Goal: Task Accomplishment & Management: Complete application form

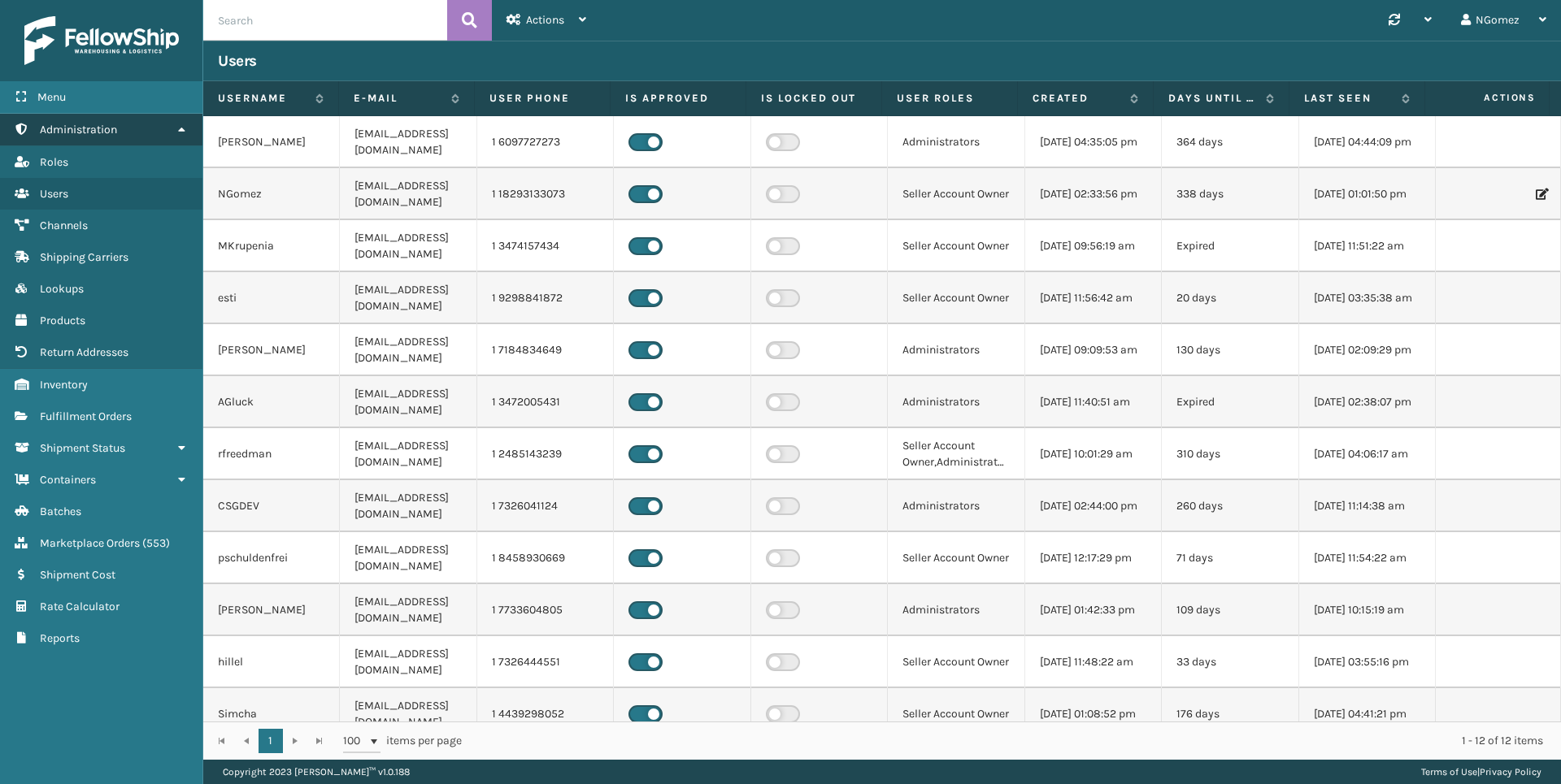
click at [138, 133] on link "Administration" at bounding box center [101, 130] width 202 height 32
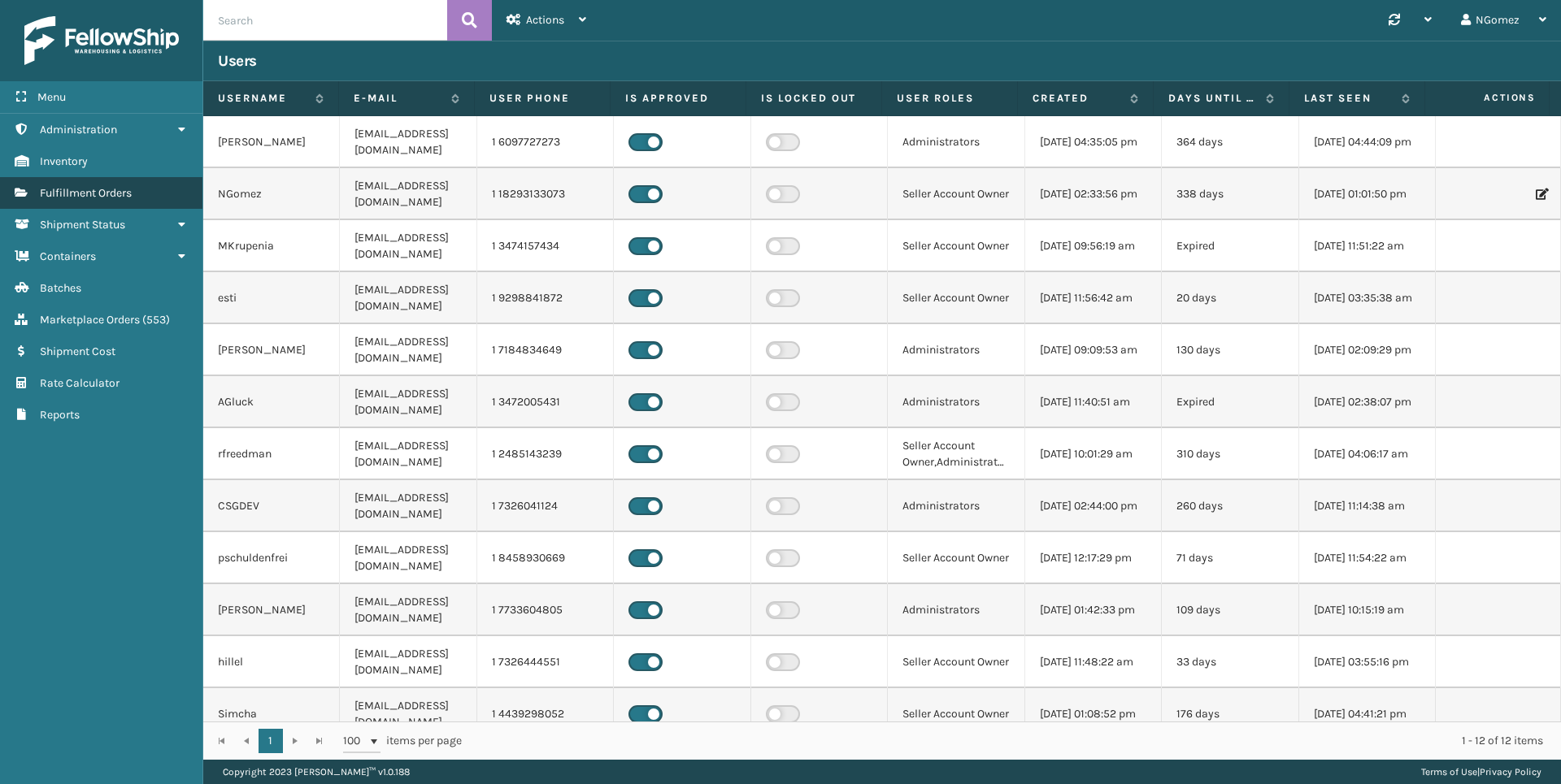
click at [122, 190] on span "Fulfillment Orders" at bounding box center [86, 193] width 92 height 14
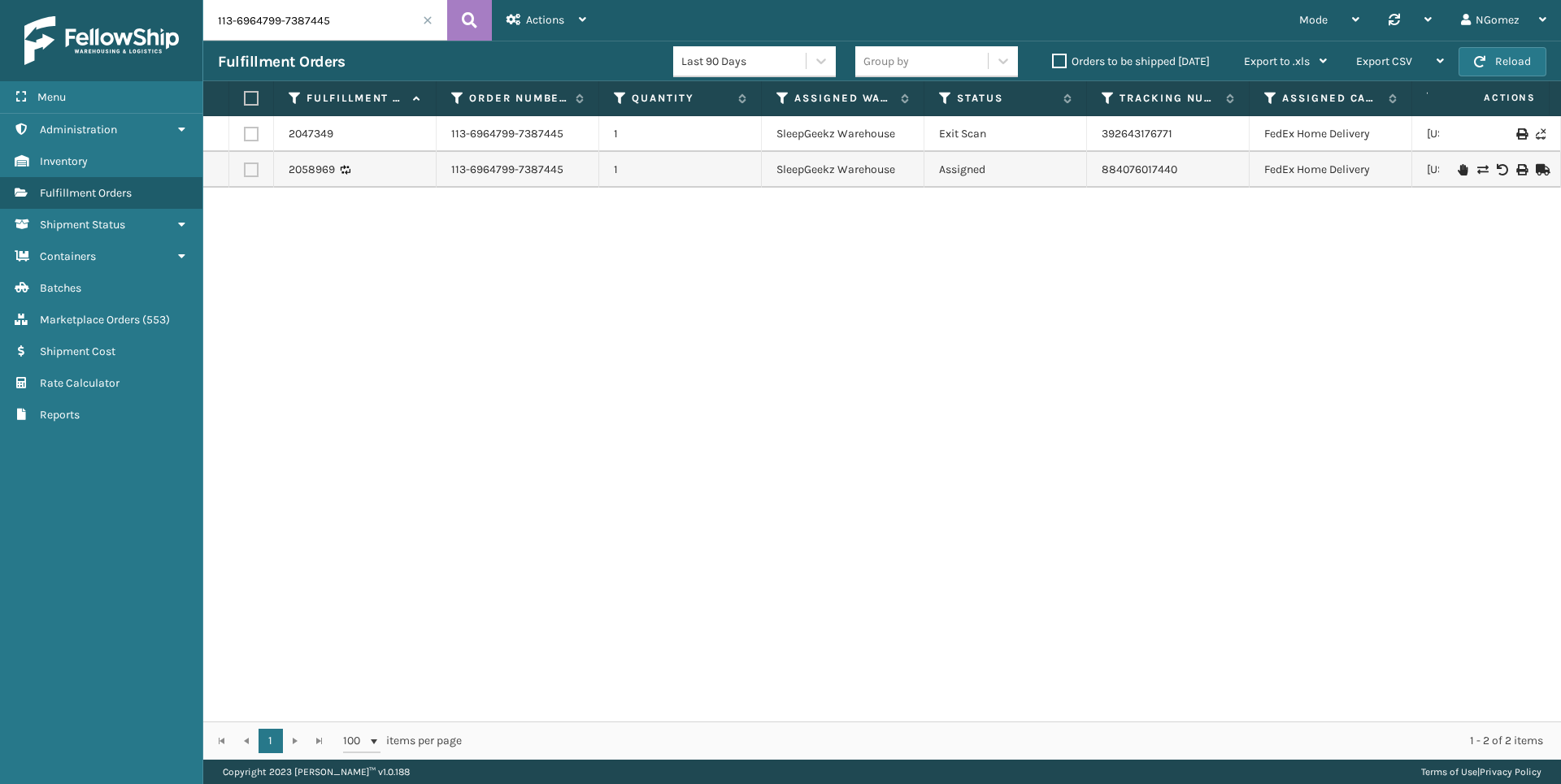
click at [410, 13] on input "113-6964799-7387445" at bounding box center [324, 20] width 244 height 40
paste input "114-5928666-0856248"
type input "114-5928666-0856248"
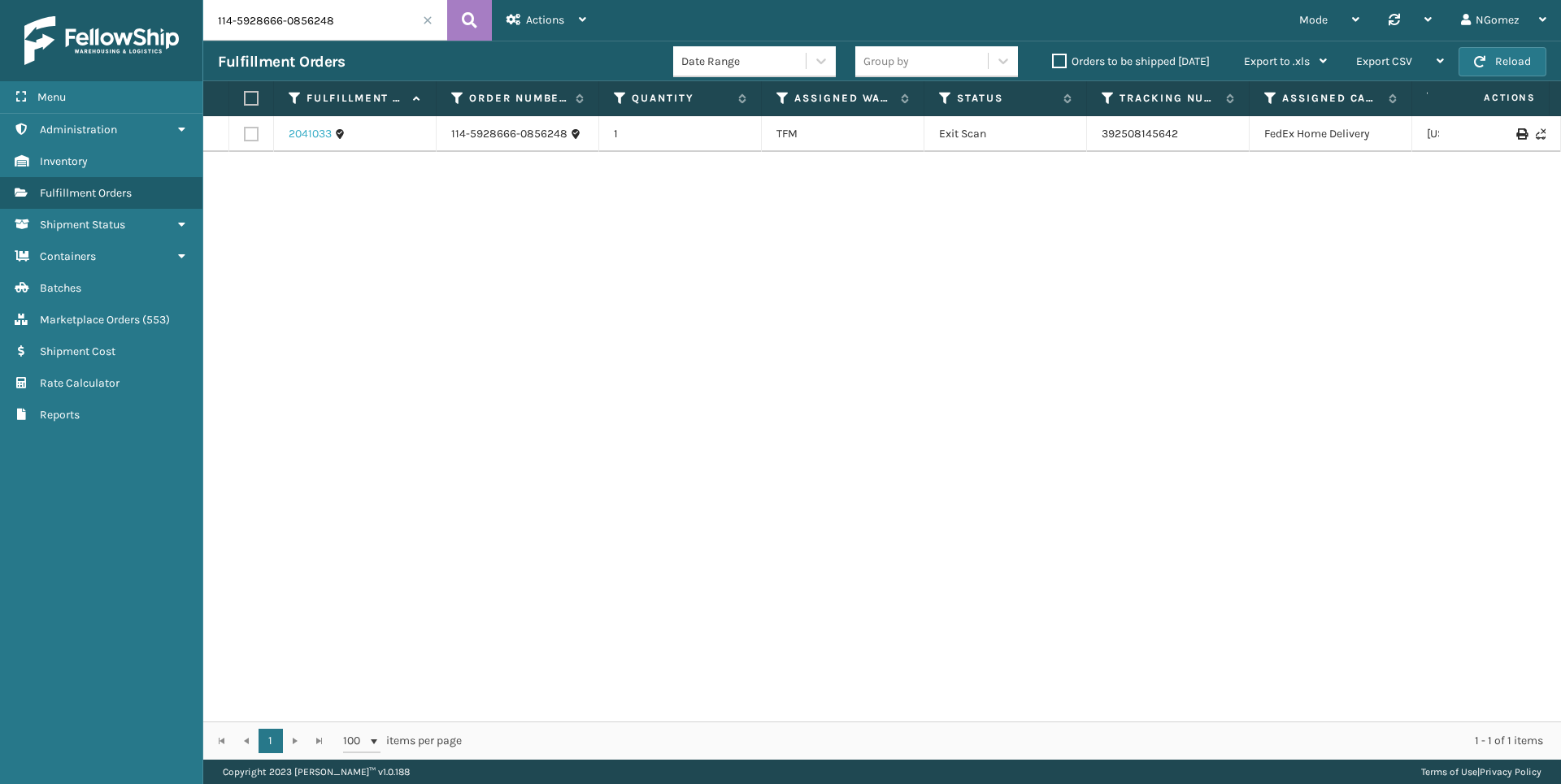
click at [310, 136] on link "2041033" at bounding box center [310, 134] width 43 height 16
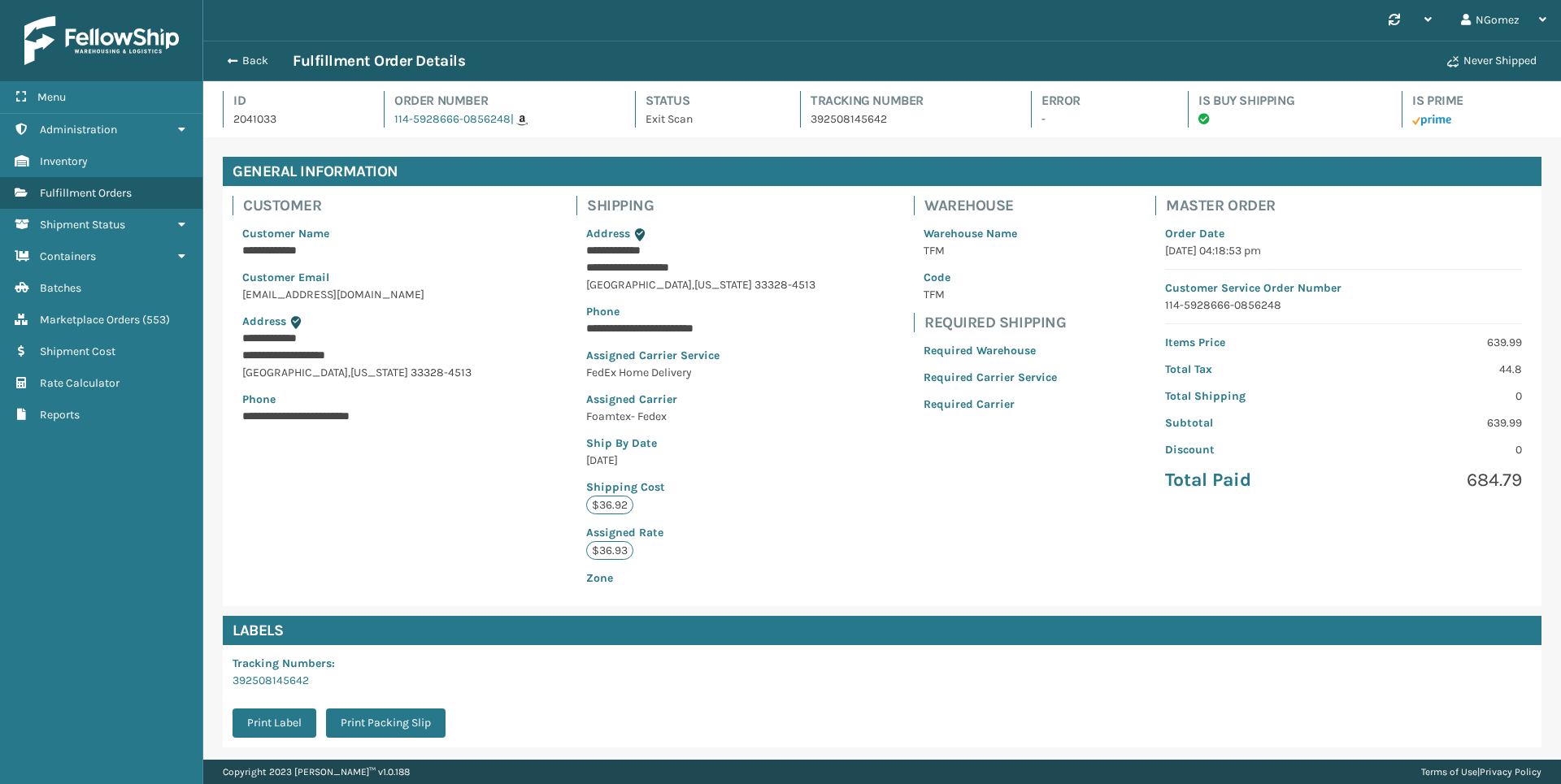
scroll to position [39, 1357]
click at [65, 326] on span "Marketplace Orders" at bounding box center [90, 319] width 100 height 14
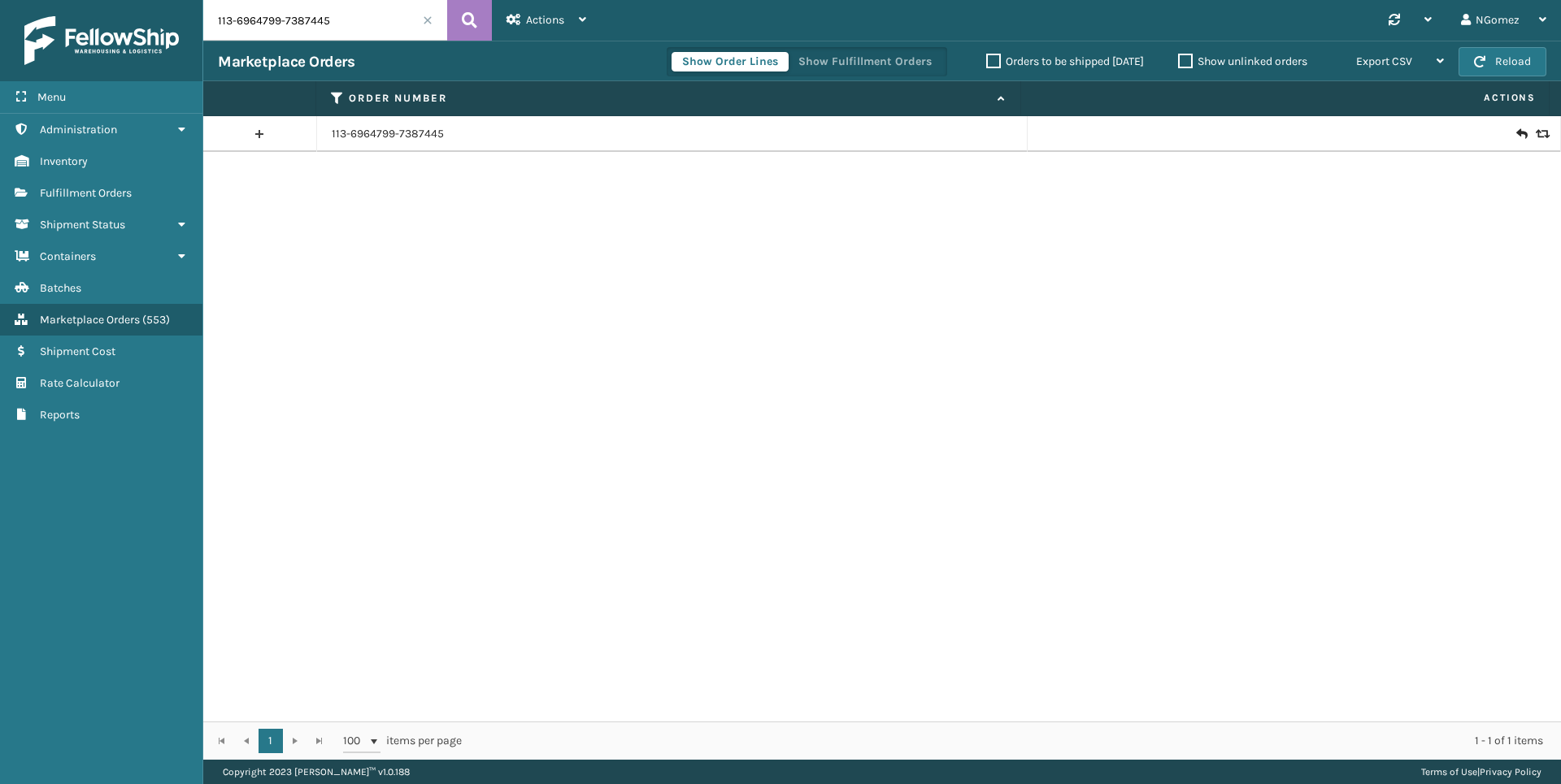
click at [317, 25] on input "113-6964799-7387445" at bounding box center [324, 20] width 244 height 40
paste input "114-5928666-0856248"
type input "114-5928666-0856248"
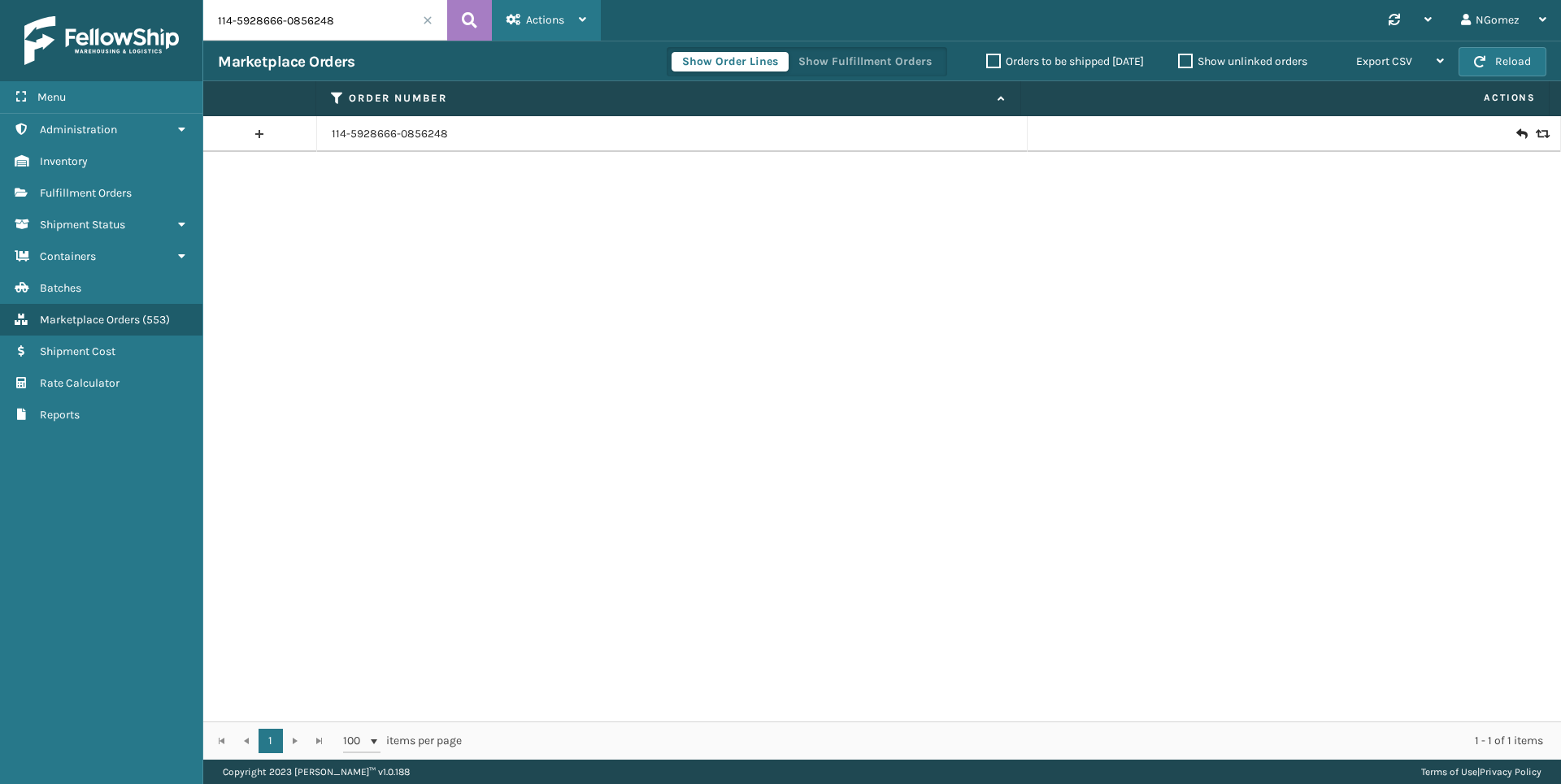
click at [534, 25] on span "Actions" at bounding box center [544, 20] width 39 height 14
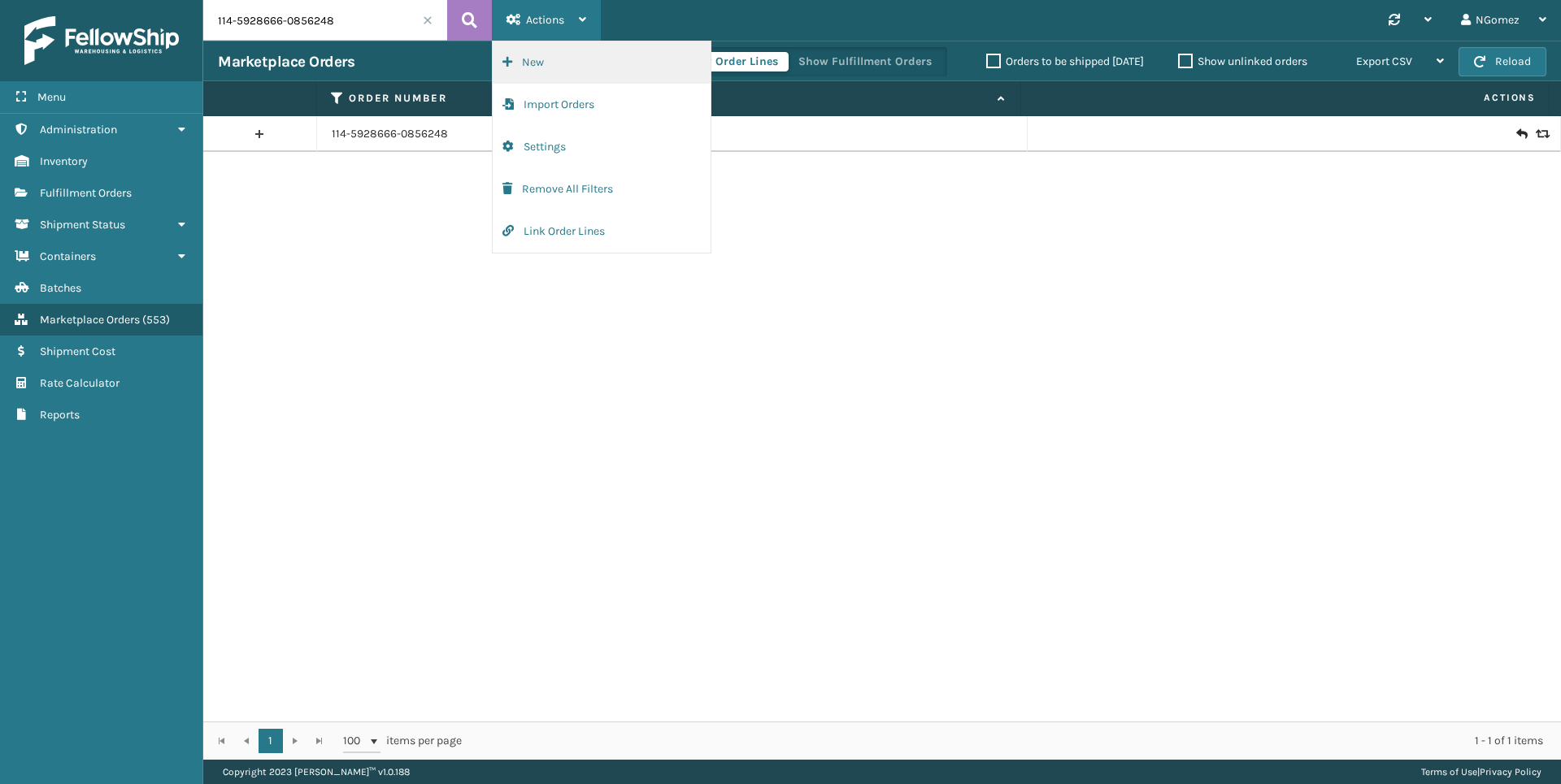
click at [553, 69] on button "New" at bounding box center [601, 62] width 218 height 42
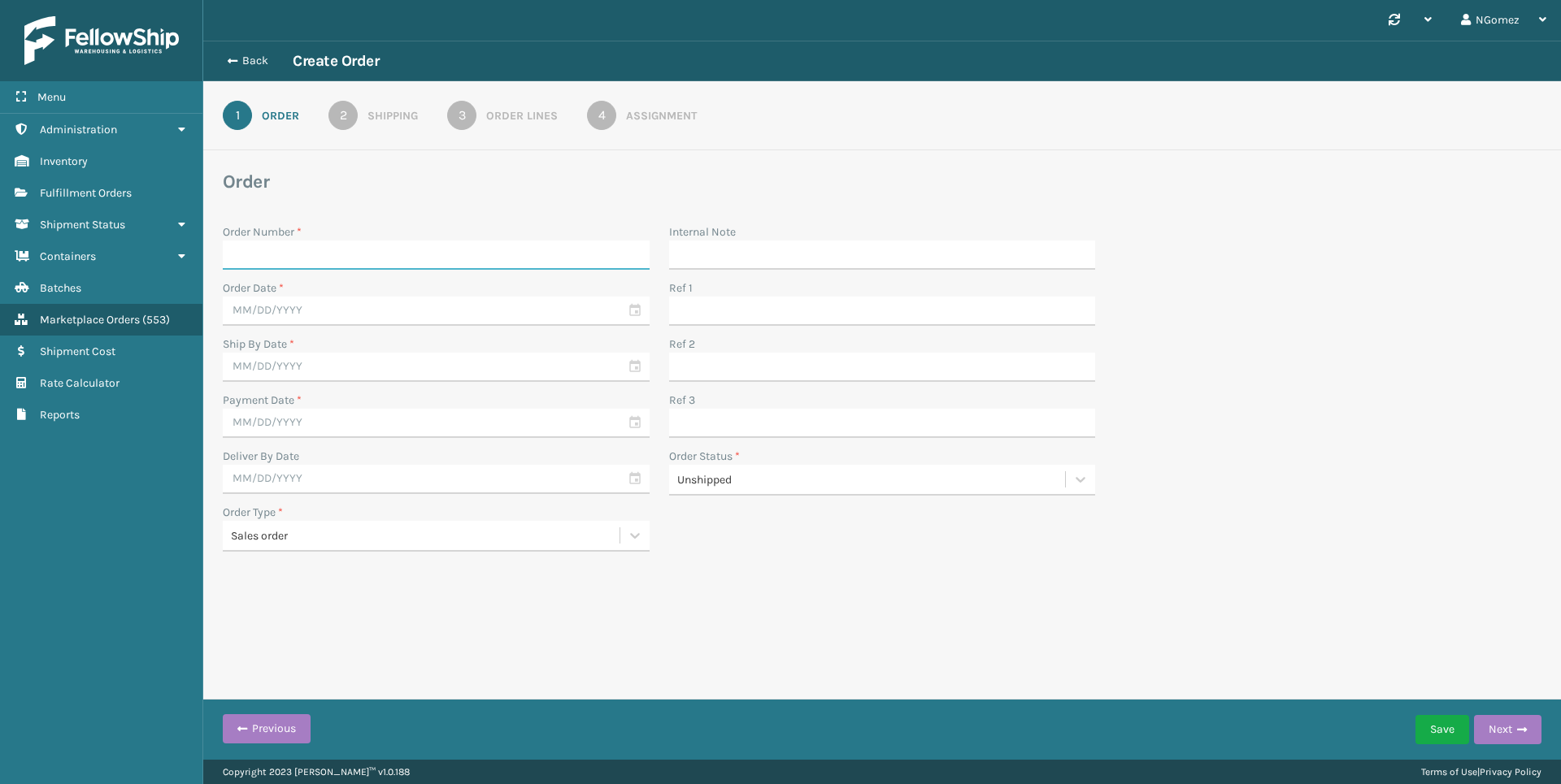
click at [356, 258] on input "Order Number *" at bounding box center [436, 255] width 427 height 30
paste input "114-5928666-0856248"
type input "114-5928666-0856248"
click at [398, 303] on input "text" at bounding box center [436, 311] width 427 height 30
click at [324, 412] on div "3" at bounding box center [327, 405] width 27 height 25
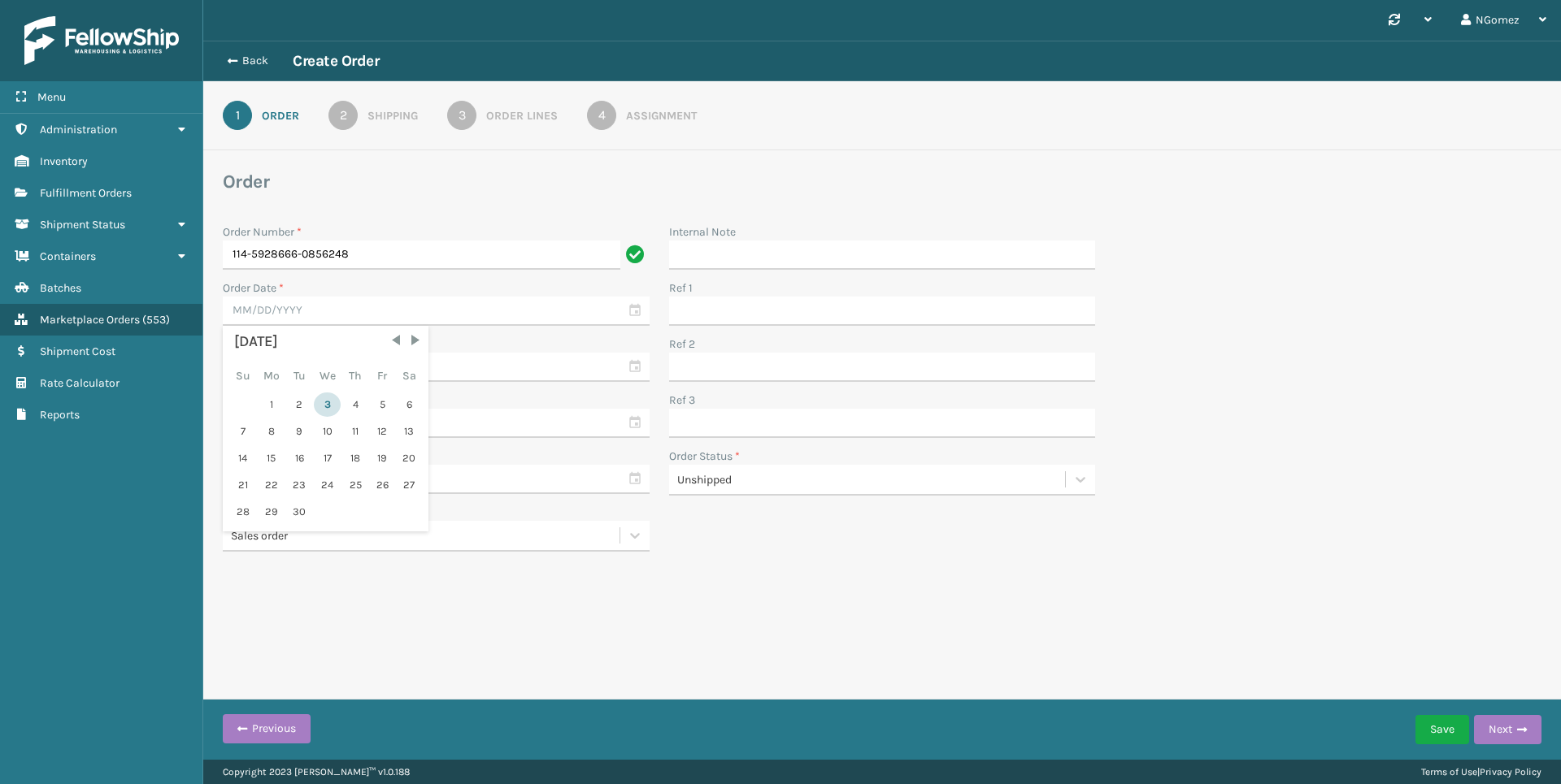
type input "[DATE]"
click at [337, 372] on input "text" at bounding box center [436, 368] width 427 height 30
click at [347, 459] on div "4" at bounding box center [356, 461] width 25 height 25
type input "[DATE]"
click at [342, 417] on input "text" at bounding box center [436, 424] width 427 height 30
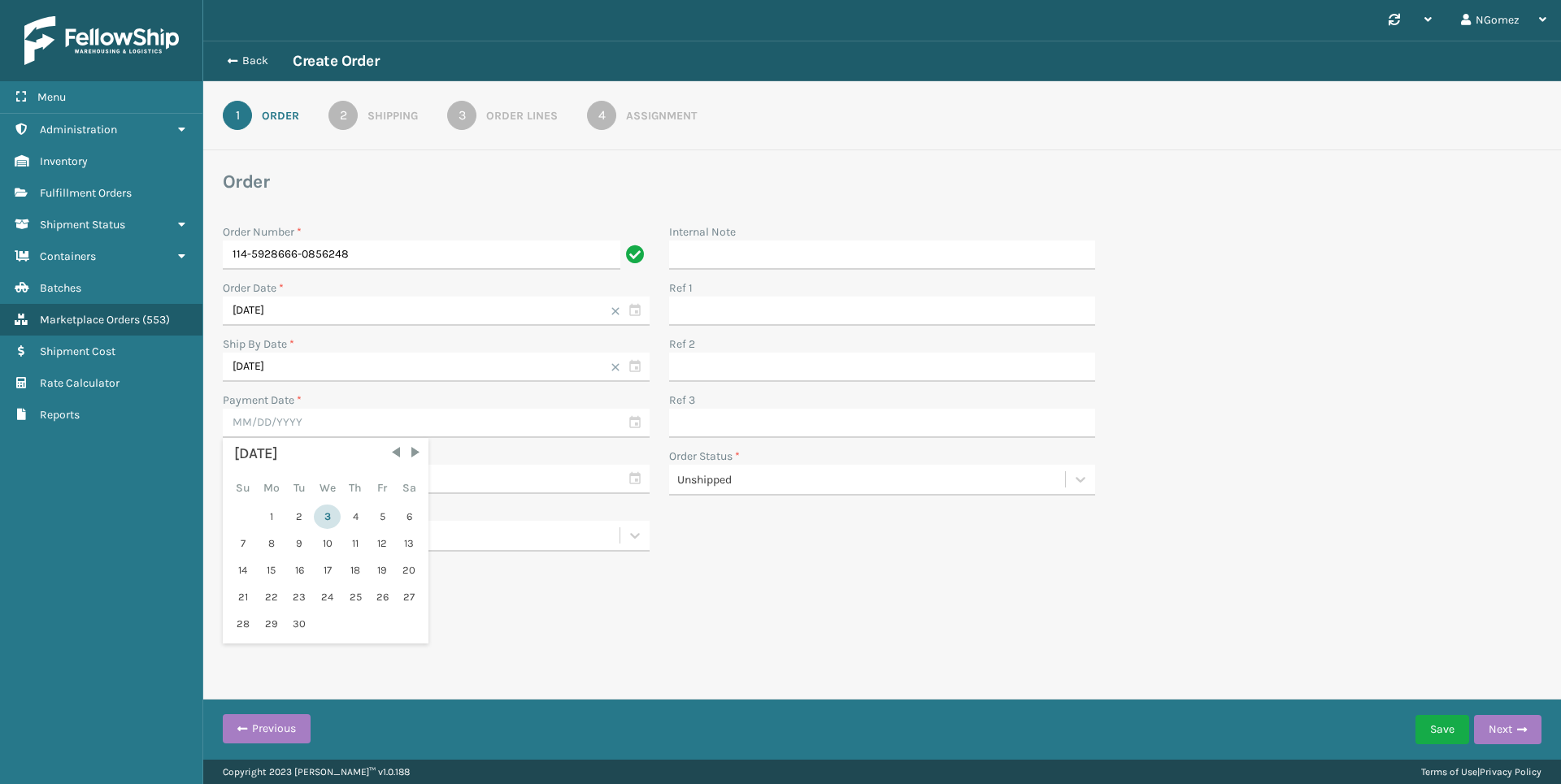
click at [333, 516] on div "3" at bounding box center [327, 517] width 27 height 25
type input "[DATE]"
click at [315, 476] on input "text" at bounding box center [436, 479] width 427 height 30
click at [381, 571] on div "5" at bounding box center [382, 573] width 25 height 25
type input "[DATE]"
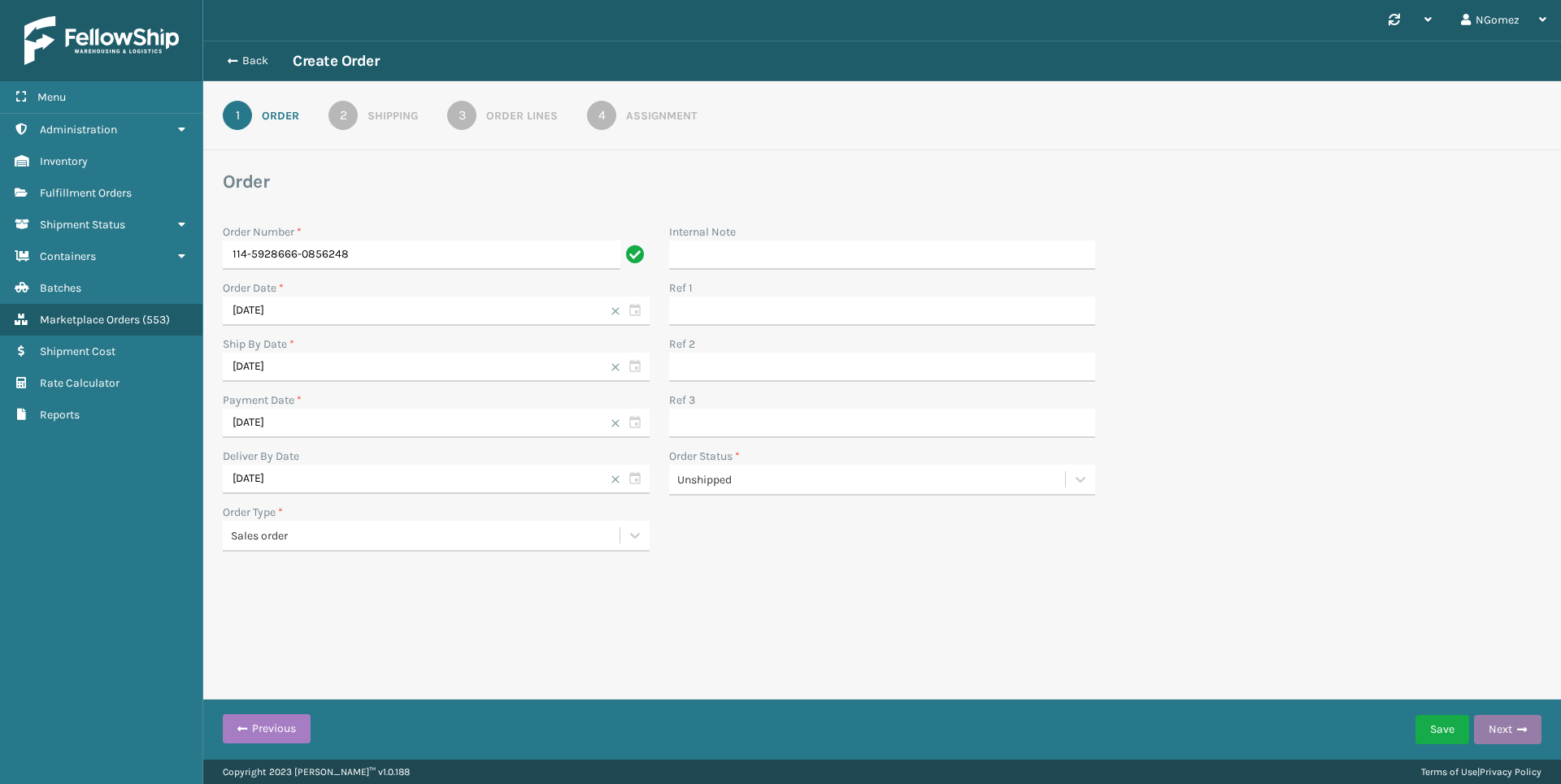
click at [1506, 719] on button "Next" at bounding box center [1508, 730] width 67 height 30
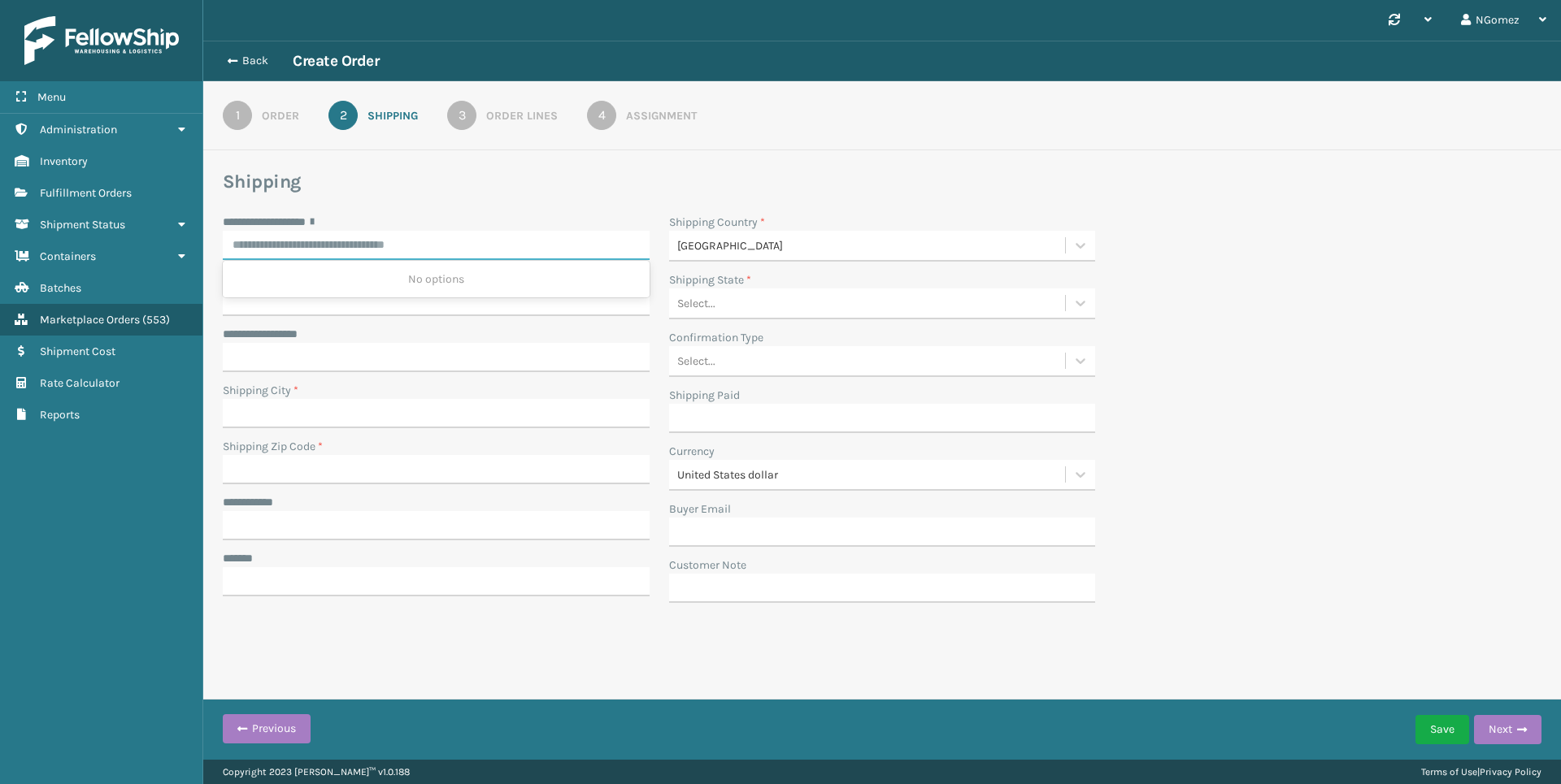
click at [444, 244] on input "**********" at bounding box center [436, 245] width 427 height 30
click at [399, 245] on input "**********" at bounding box center [436, 245] width 427 height 30
paste input "**********"
click at [386, 282] on div "[STREET_ADDRESS]" at bounding box center [436, 279] width 427 height 30
type input "**********"
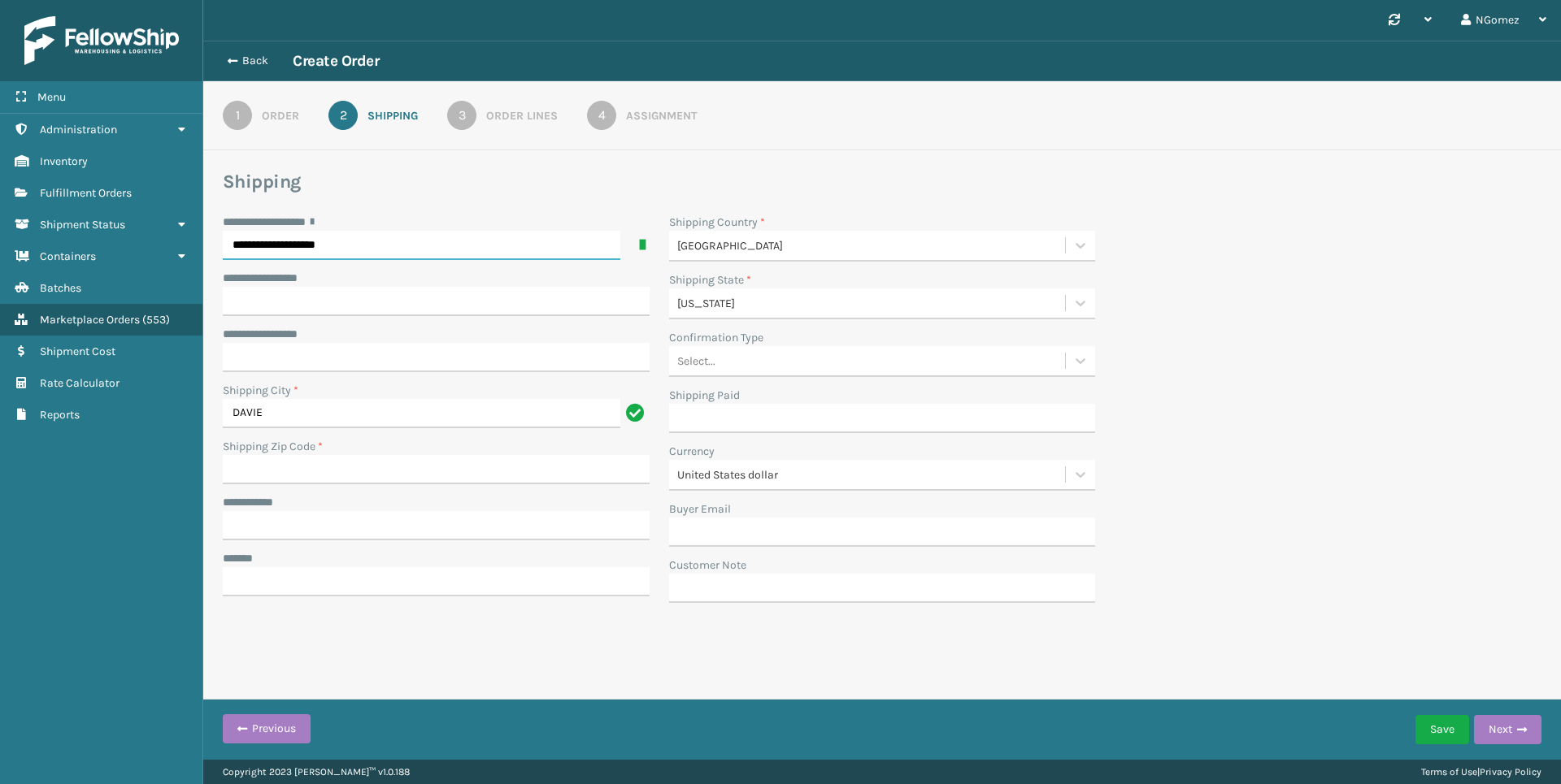
type input "[GEOGRAPHIC_DATA]"
type input "33328-4513"
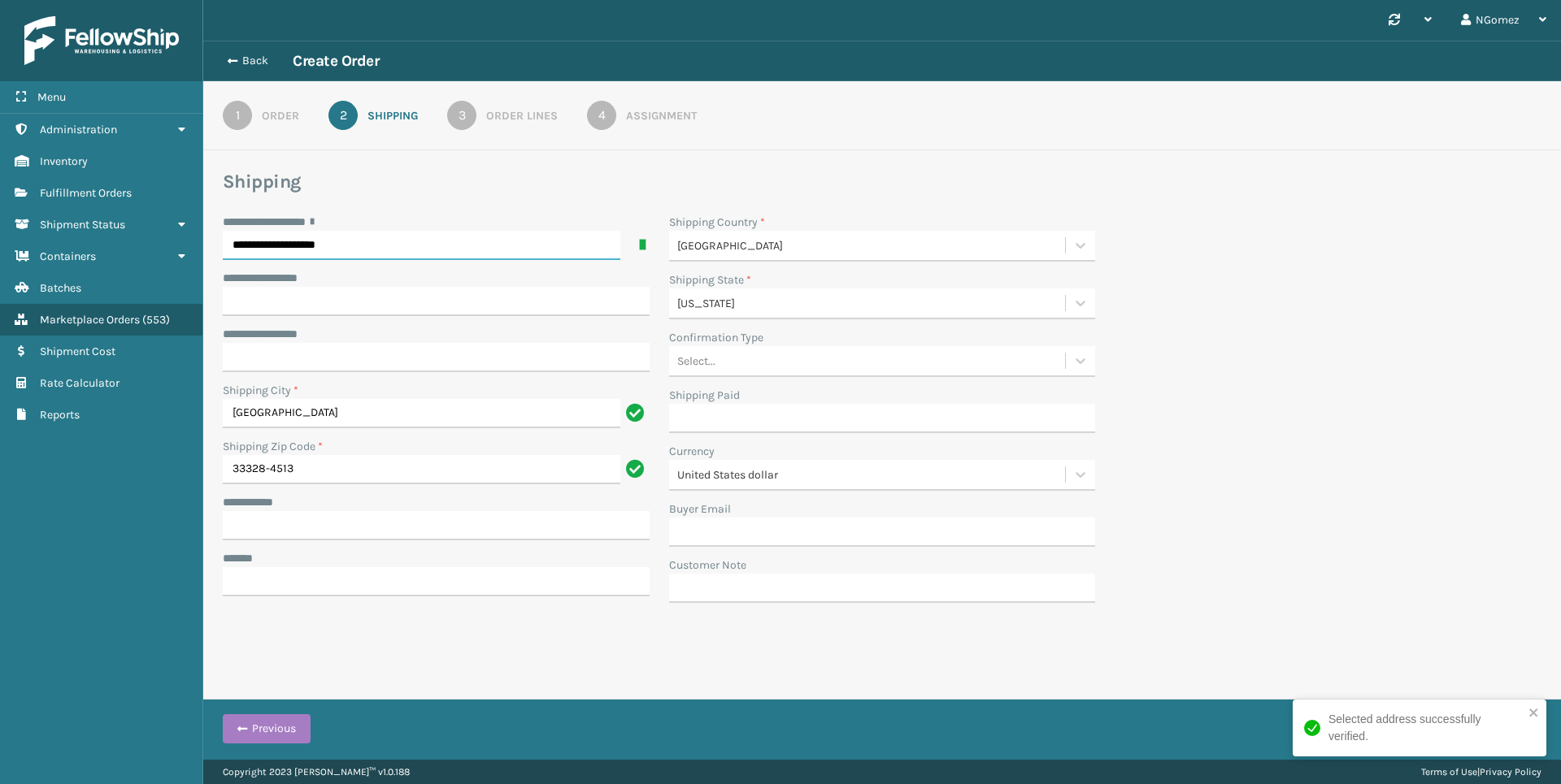
type input "**********"
click at [256, 528] on input "**********" at bounding box center [436, 526] width 427 height 30
paste input "**********"
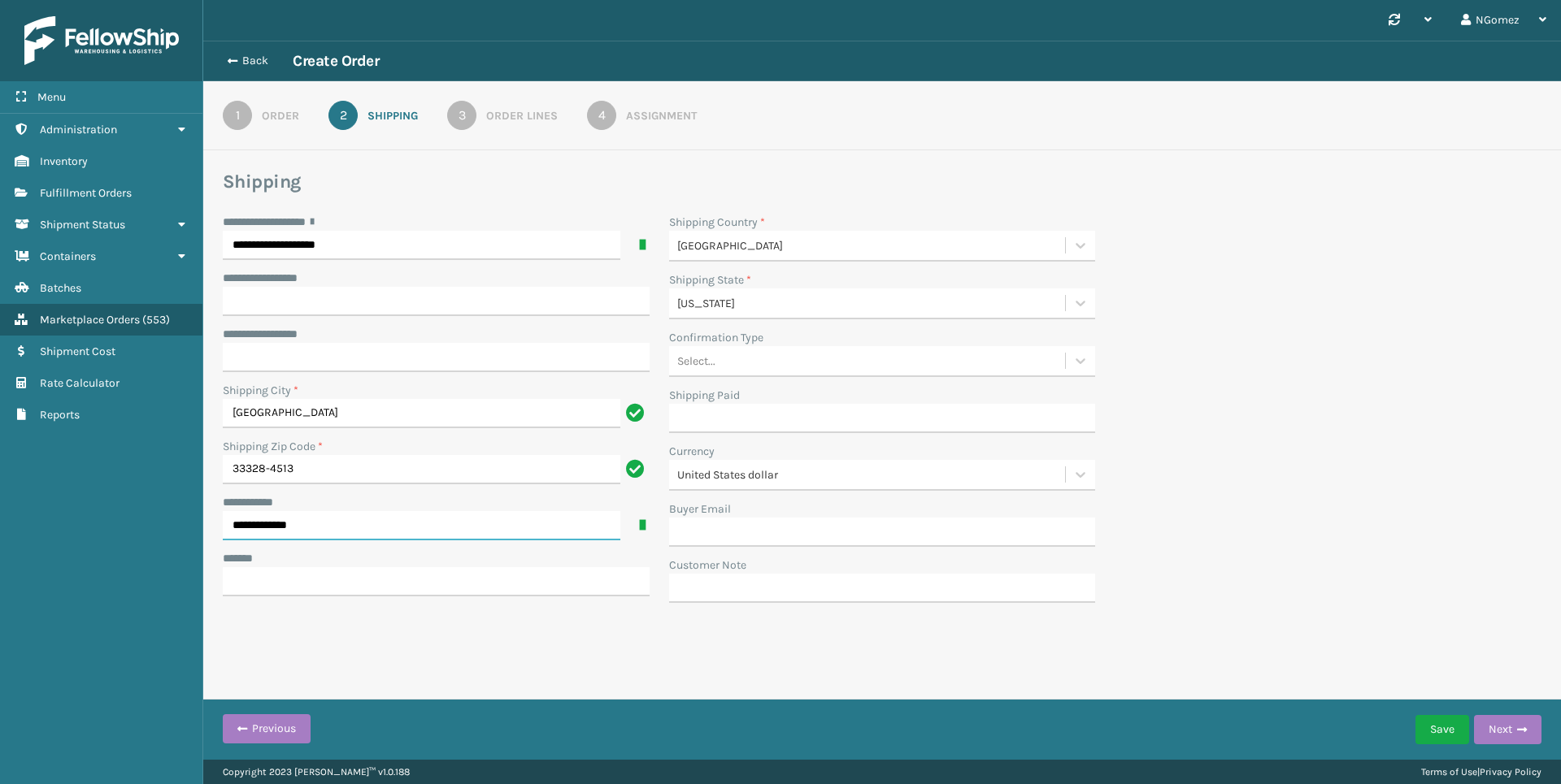
type input "**********"
click at [287, 585] on input "***** *" at bounding box center [436, 582] width 427 height 30
type input "**********"
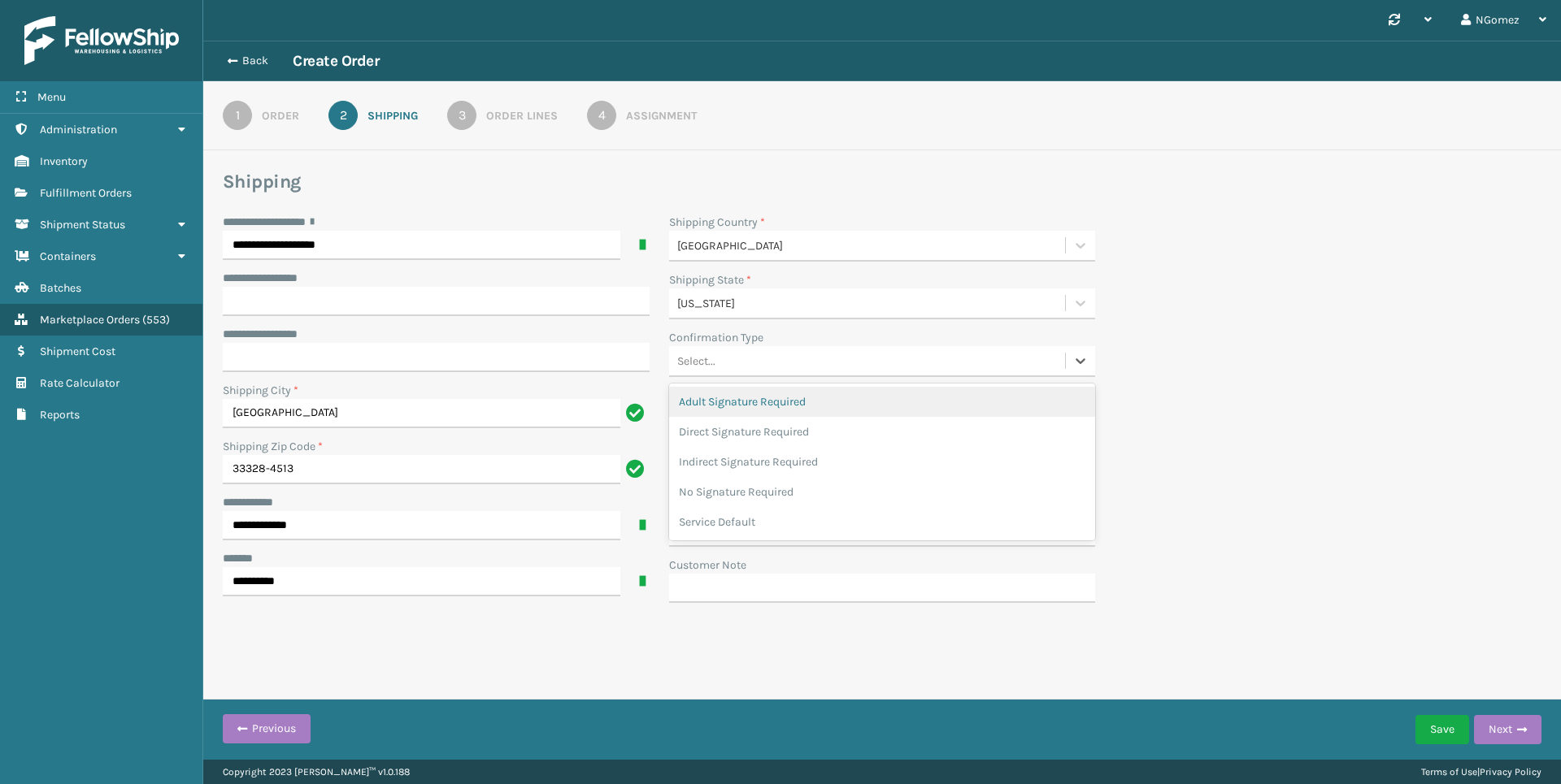
click at [765, 363] on div "Select..." at bounding box center [867, 361] width 397 height 27
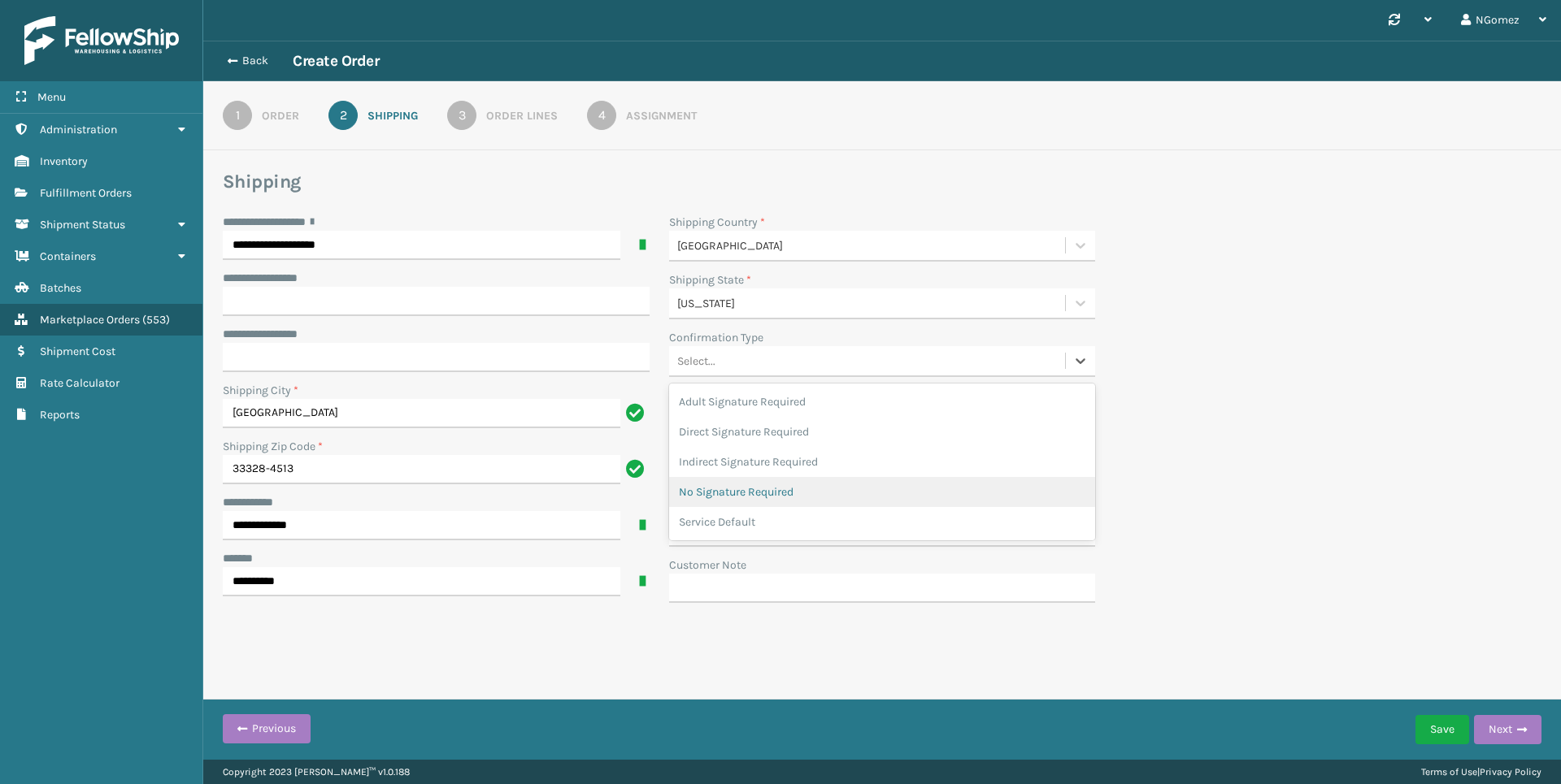
click at [786, 496] on div "No Signature Required" at bounding box center [883, 492] width 427 height 30
click at [784, 535] on input "Buyer Email" at bounding box center [883, 533] width 427 height 30
click at [1259, 490] on div "**********" at bounding box center [881, 413] width 1338 height 399
click at [1517, 721] on button "Next" at bounding box center [1508, 730] width 67 height 30
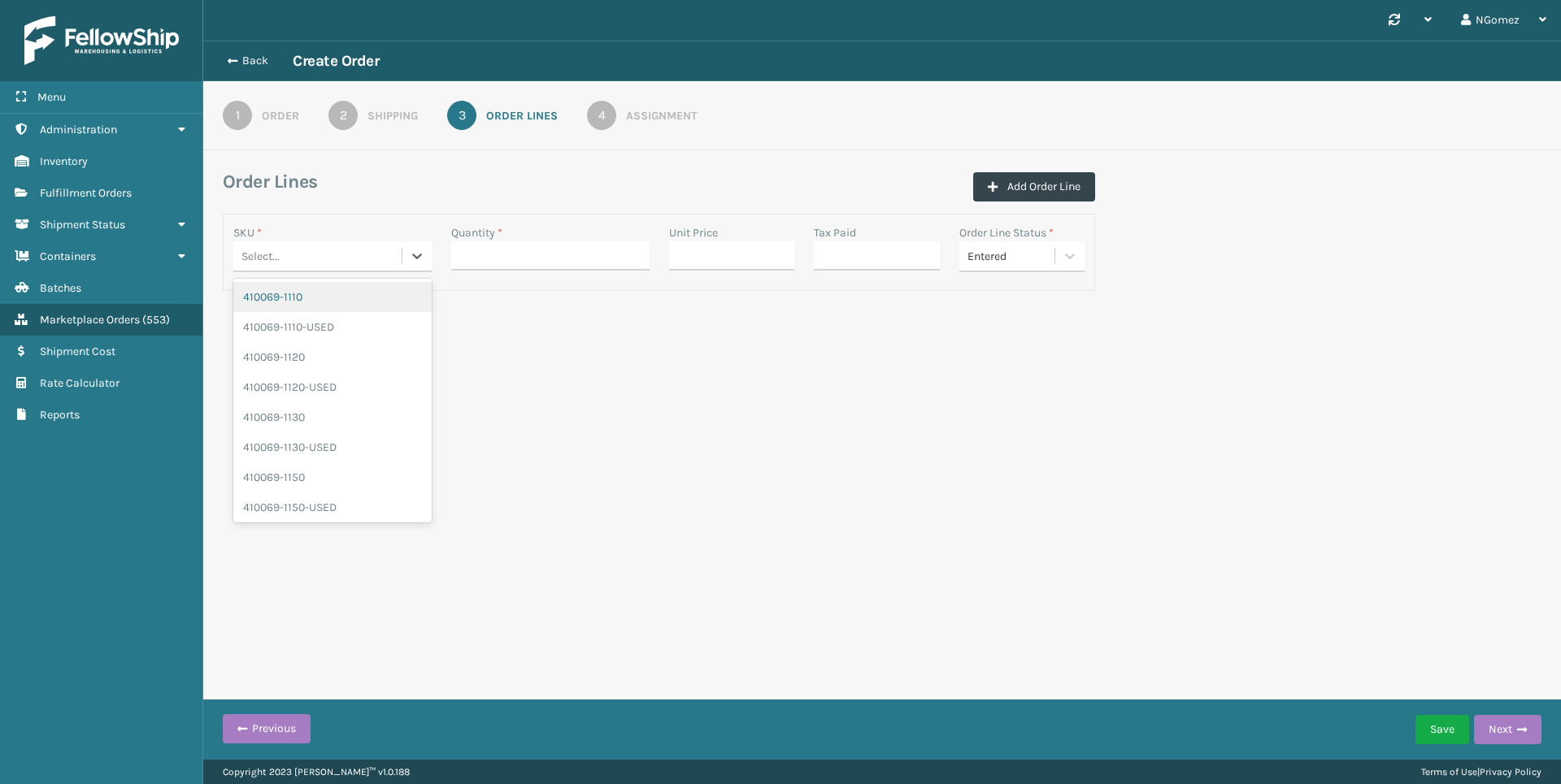
click at [315, 254] on div "Select..." at bounding box center [317, 256] width 168 height 27
type input "410168-8060"
click at [329, 291] on div "410168-8060" at bounding box center [333, 297] width 199 height 30
click at [507, 262] on input "Quantity *" at bounding box center [550, 256] width 199 height 30
type input "1"
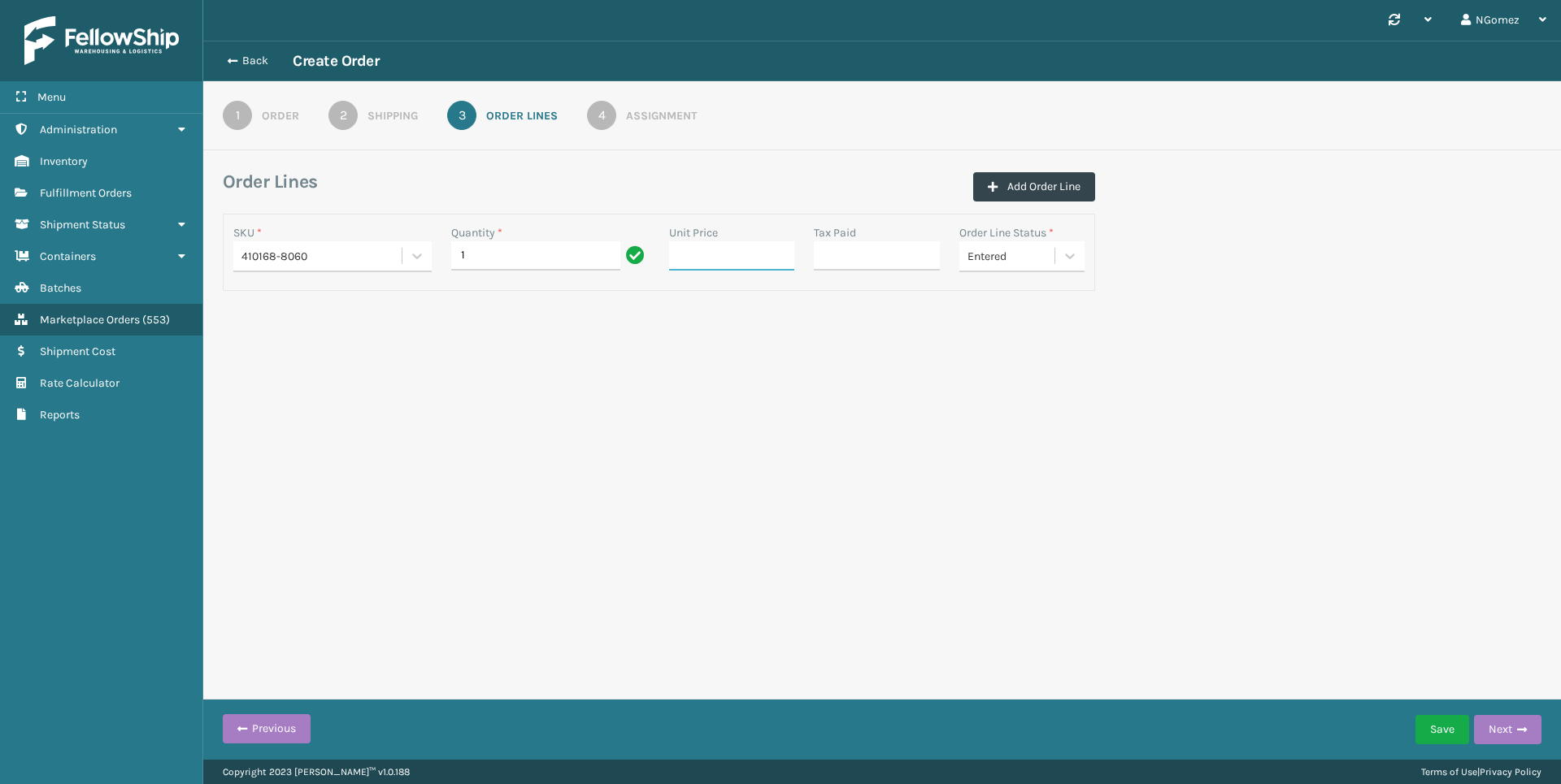
click at [691, 263] on input "Unit Price" at bounding box center [732, 256] width 126 height 30
type input "0.00"
click at [874, 266] on input "Tax Paid" at bounding box center [876, 256] width 126 height 30
type input "0.00"
click at [1497, 723] on button "Next" at bounding box center [1508, 730] width 67 height 30
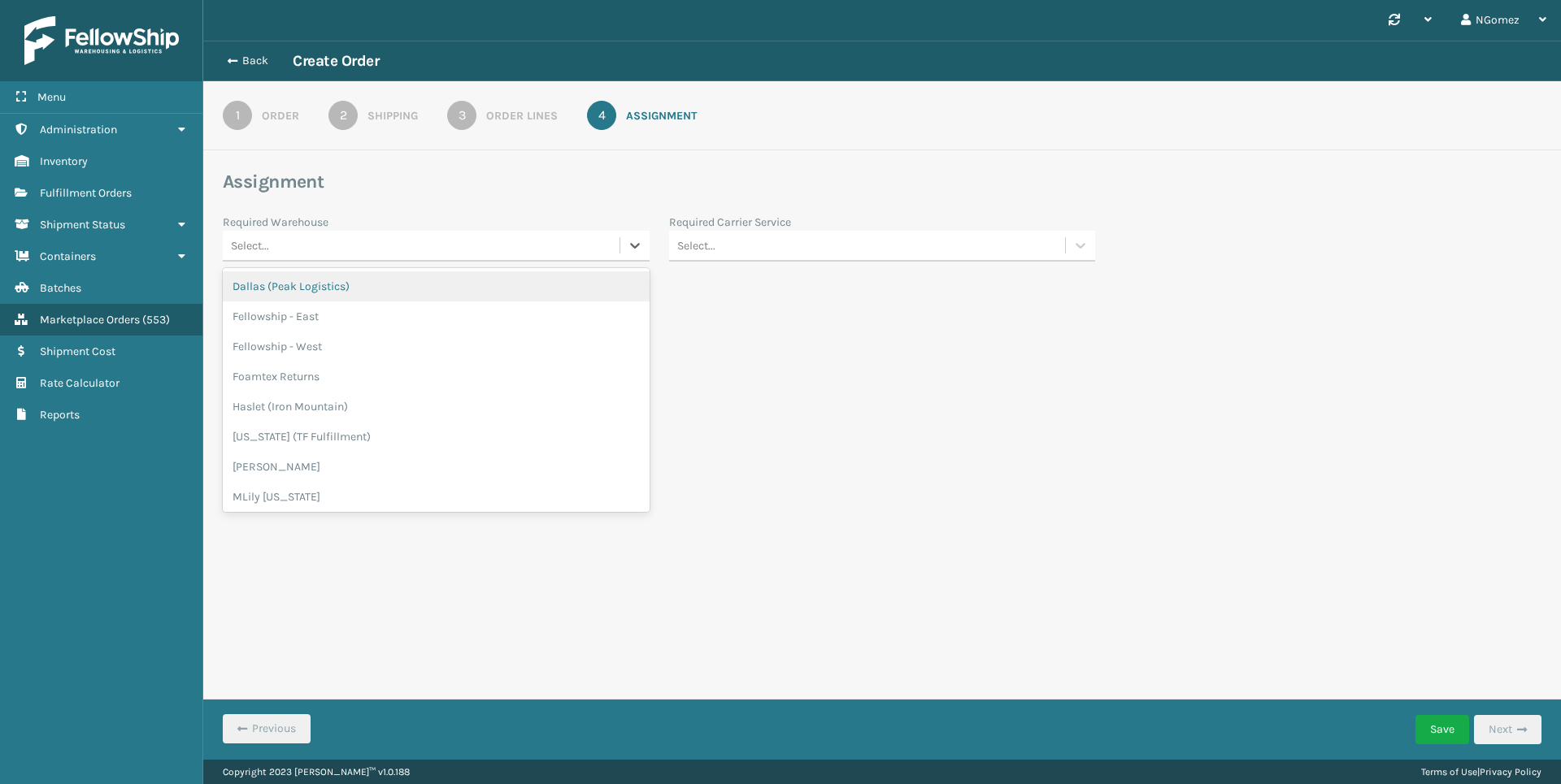
click at [400, 247] on div "Select..." at bounding box center [420, 245] width 397 height 27
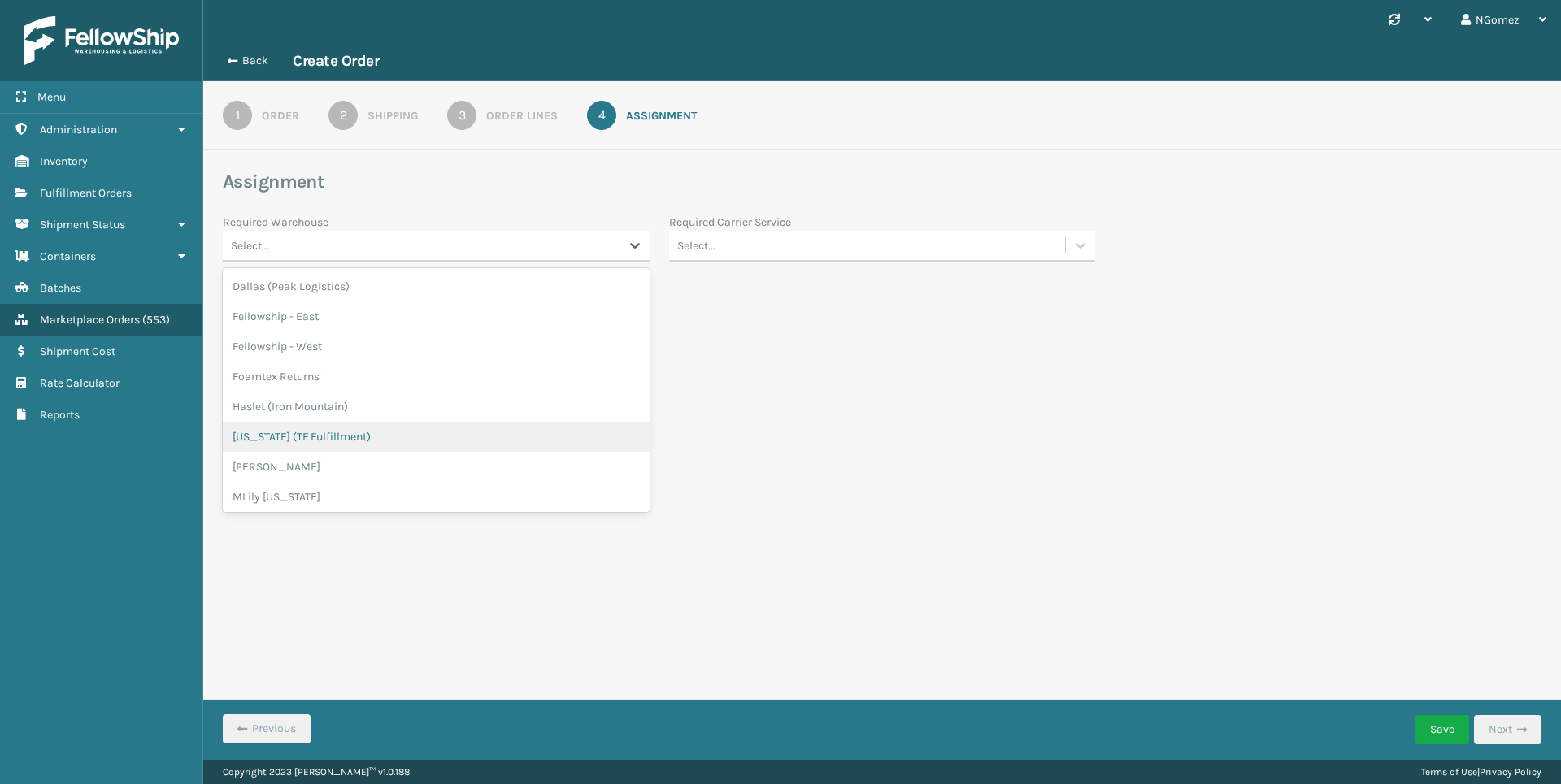
click at [378, 442] on div "[US_STATE] (TF Fulfillment)" at bounding box center [436, 437] width 427 height 30
click at [760, 254] on div "Select..." at bounding box center [867, 245] width 397 height 27
click at [774, 335] on div "FedEx Ground" at bounding box center [883, 334] width 427 height 30
click at [1439, 726] on button "Save" at bounding box center [1441, 730] width 53 height 30
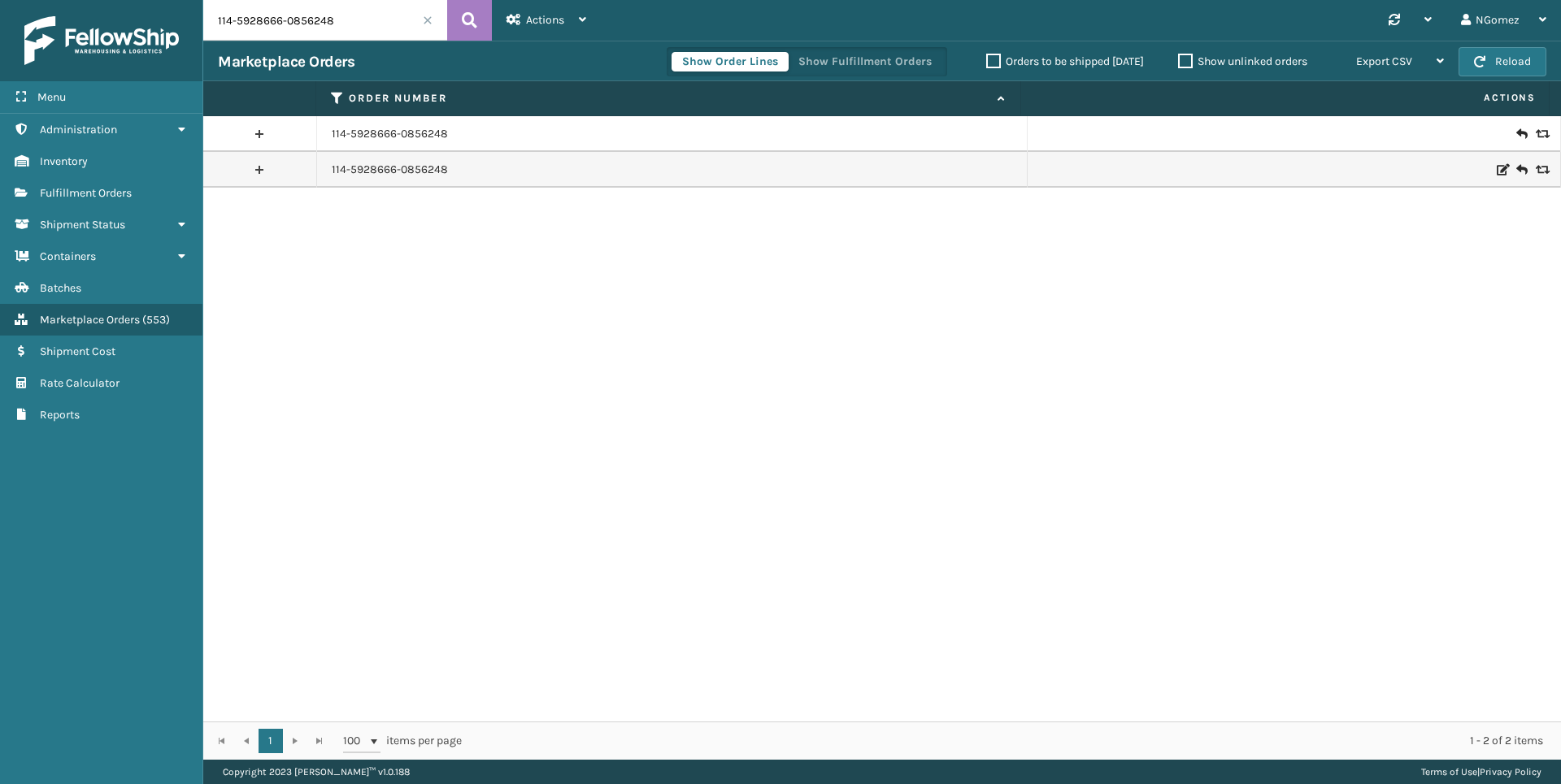
click at [861, 465] on div "114-5928666-0856248 114-5928666-0856248" at bounding box center [881, 420] width 1357 height 606
click at [77, 193] on span "Fulfillment Orders" at bounding box center [86, 193] width 92 height 14
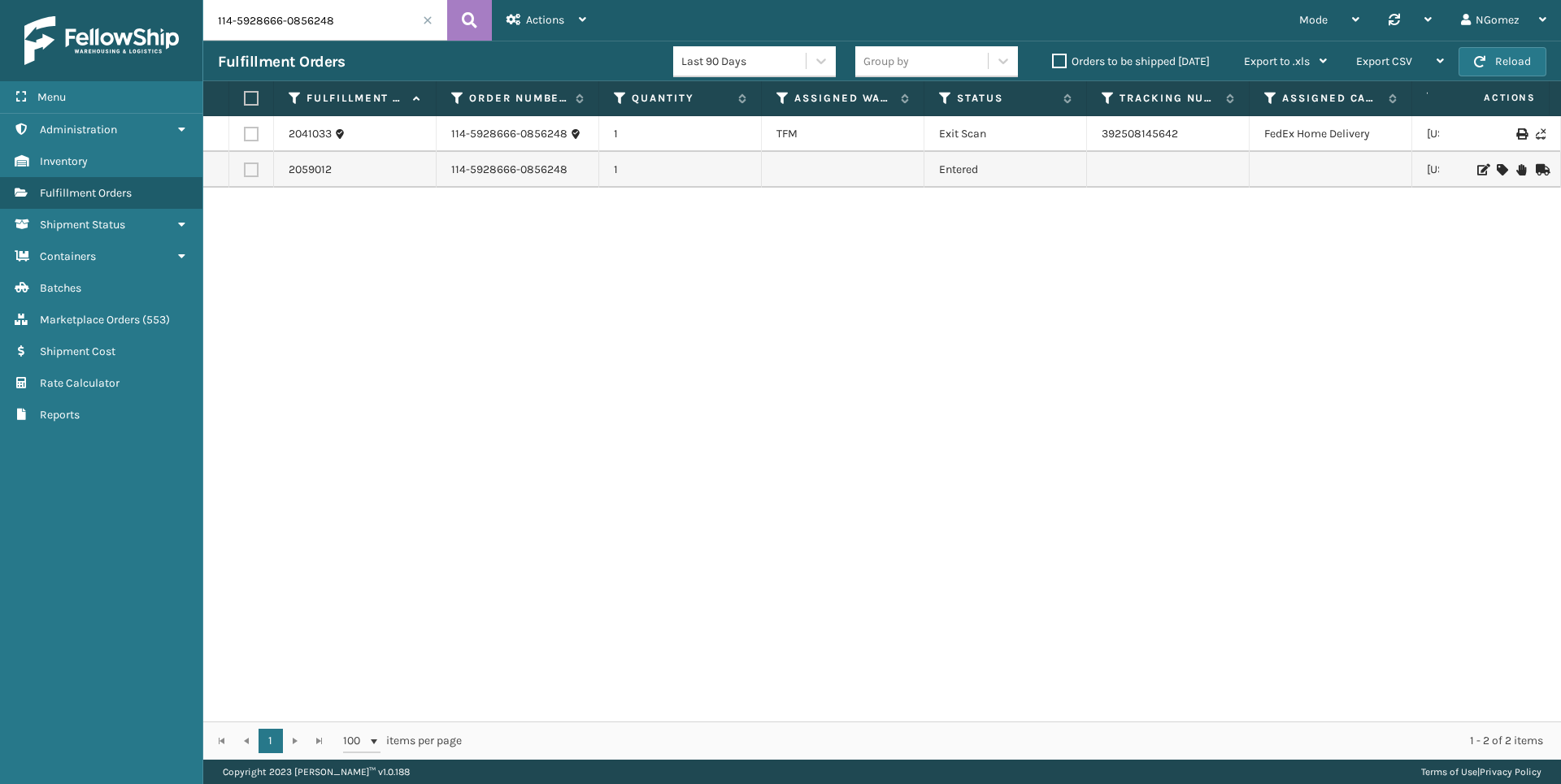
click at [323, 24] on input "114-5928666-0856248" at bounding box center [324, 20] width 244 height 40
